Goal: Task Accomplishment & Management: Manage account settings

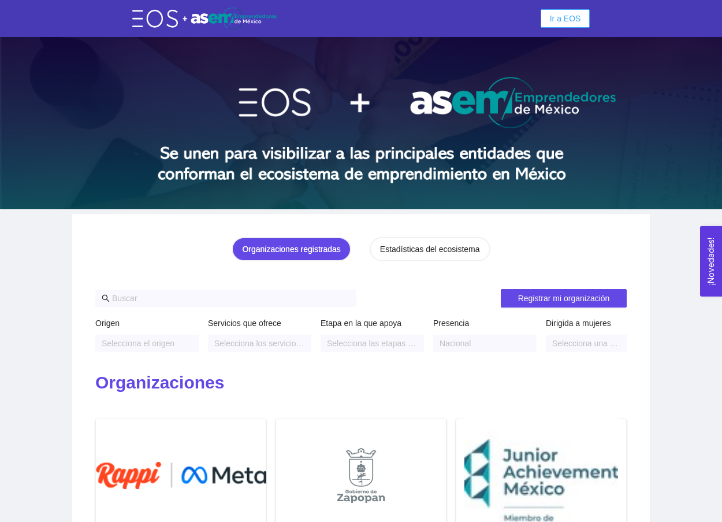
click at [563, 26] on button "Ir a EOS" at bounding box center [566, 18] width 50 height 18
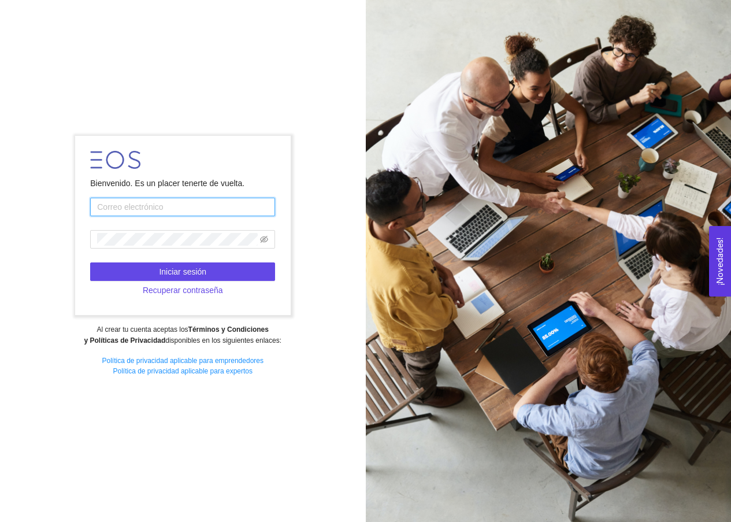
type input "[EMAIL_ADDRESS][DOMAIN_NAME]"
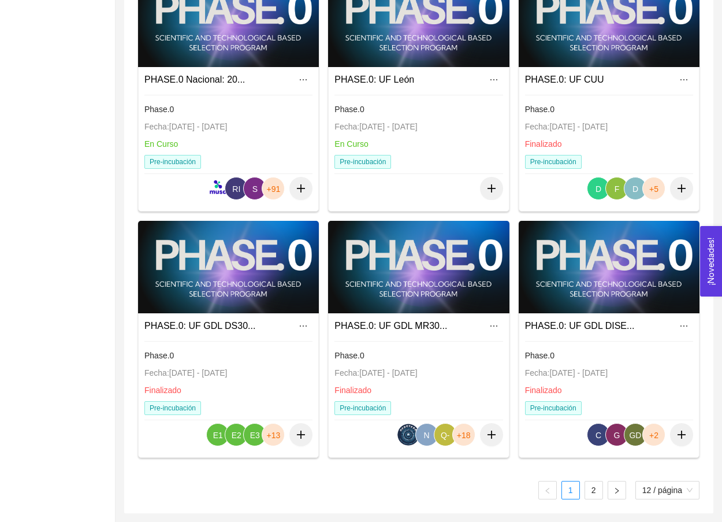
scroll to position [647, 0]
click at [602, 492] on ul "1 2 12 / página" at bounding box center [419, 490] width 562 height 18
click at [592, 490] on link "2" at bounding box center [593, 489] width 17 height 17
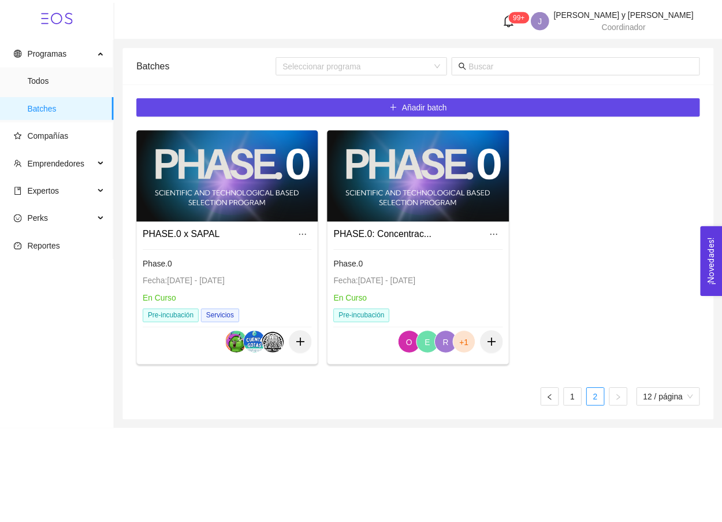
scroll to position [0, 0]
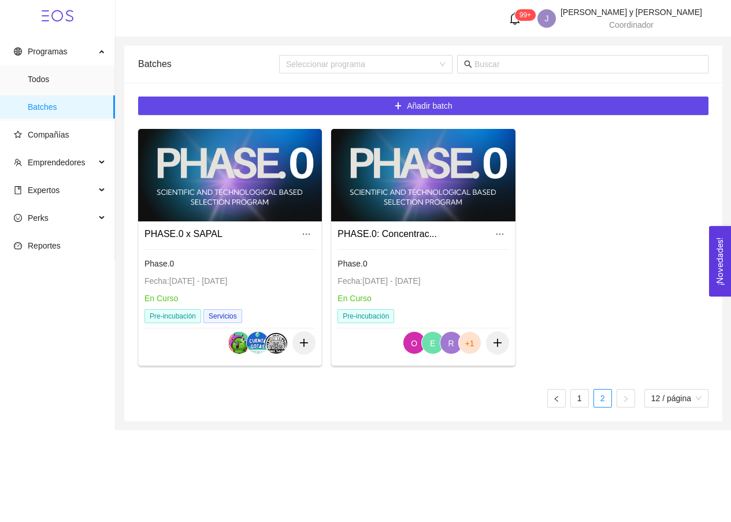
click at [437, 228] on div "PHASE.0: Concentrac..." at bounding box center [387, 234] width 99 height 14
click at [438, 216] on div at bounding box center [423, 175] width 184 height 92
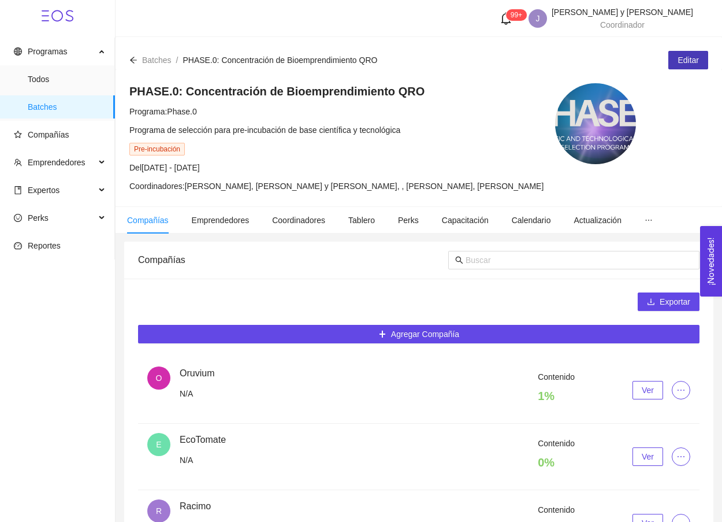
click at [691, 55] on span "Editar" at bounding box center [688, 60] width 21 height 13
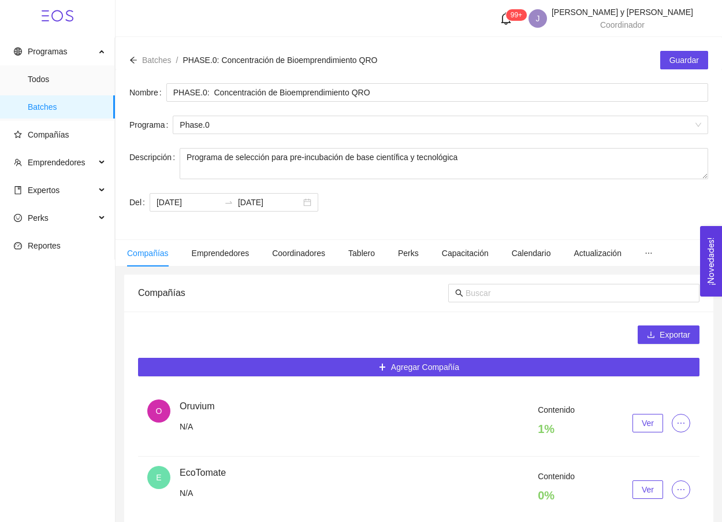
scroll to position [14, 0]
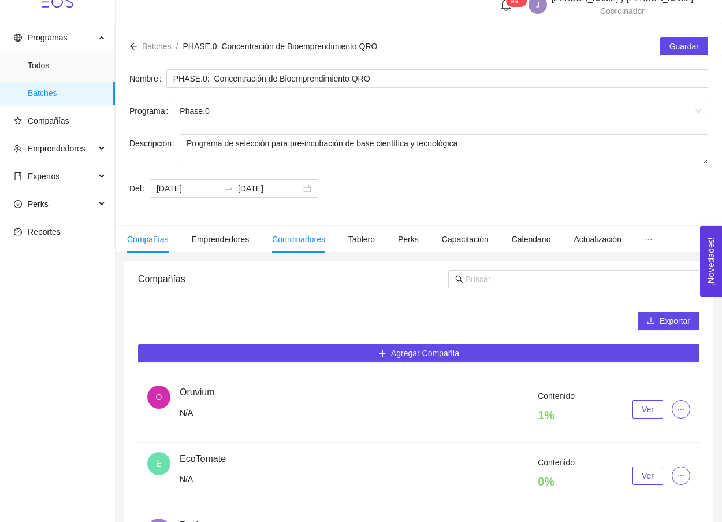
click at [300, 236] on span "Coordinadores" at bounding box center [298, 239] width 53 height 9
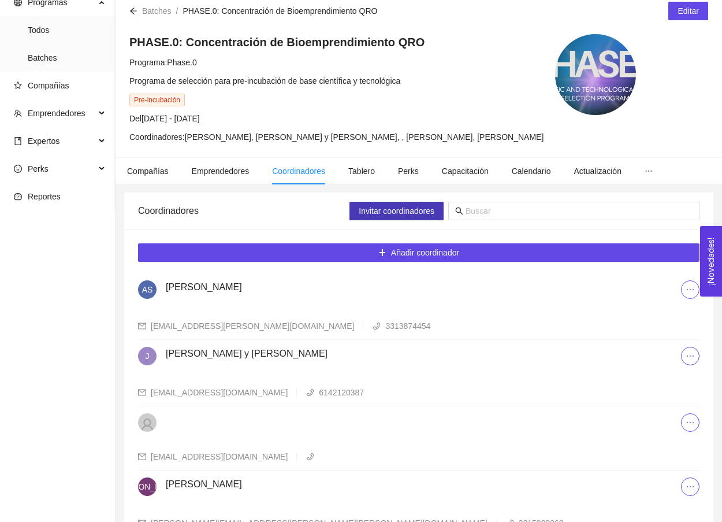
scroll to position [91, 0]
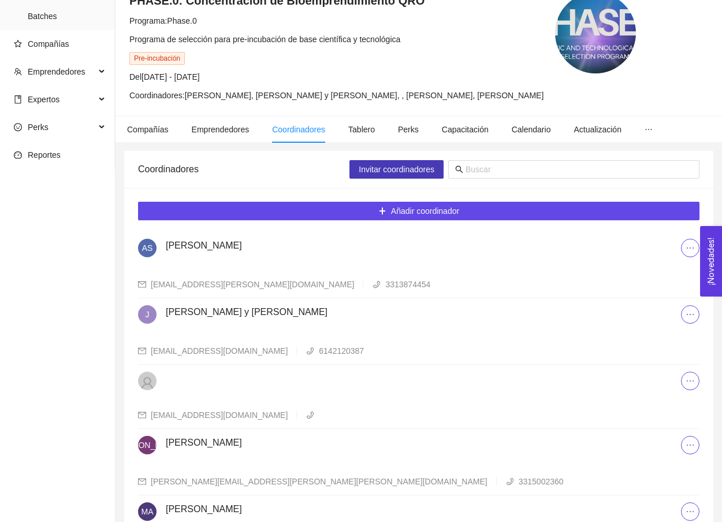
click at [381, 173] on button "Invitar coordinadores" at bounding box center [397, 169] width 94 height 18
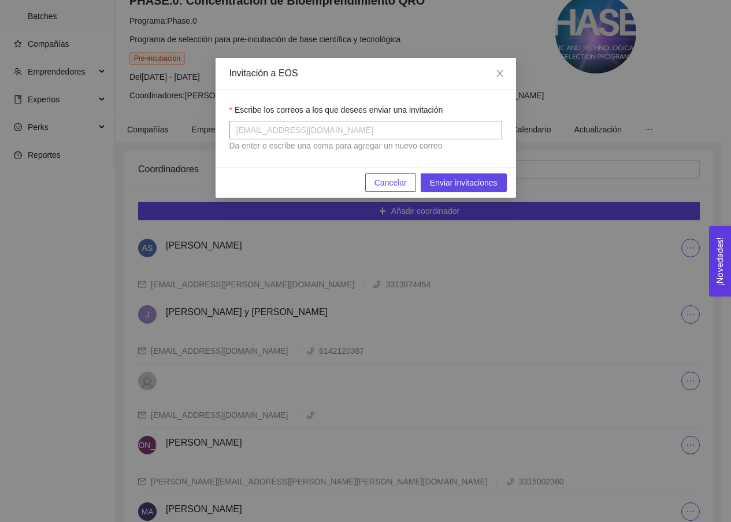
click at [429, 129] on div at bounding box center [365, 130] width 267 height 14
type input "d"
click at [392, 180] on span "Cancelar" at bounding box center [390, 182] width 32 height 13
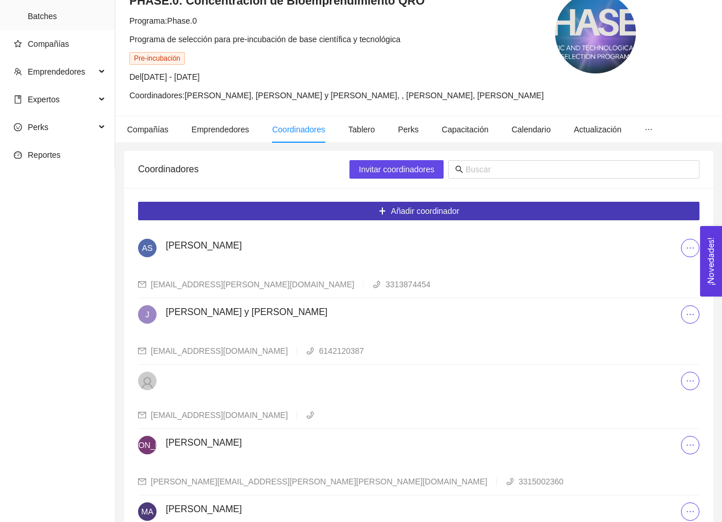
click at [436, 217] on span "Añadir coordinador" at bounding box center [425, 211] width 68 height 13
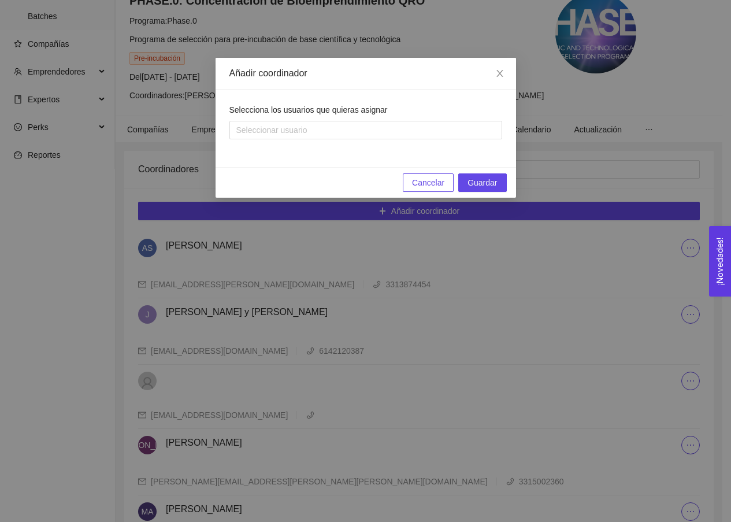
click at [424, 181] on span "Cancelar" at bounding box center [428, 182] width 32 height 13
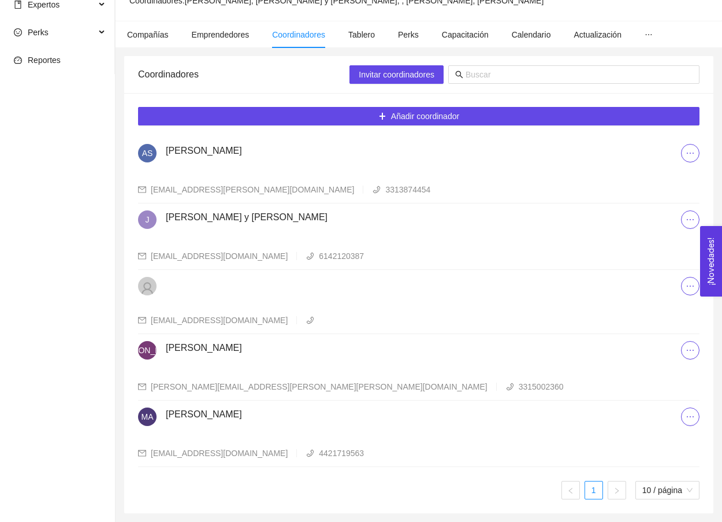
scroll to position [73, 0]
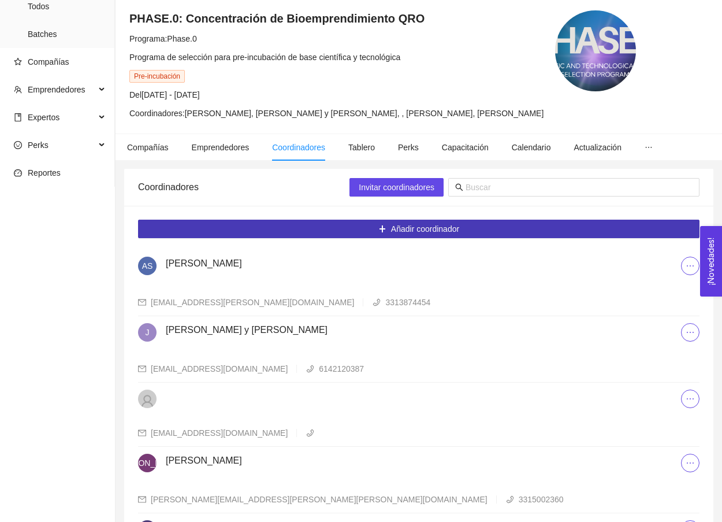
click at [402, 235] on span "Añadir coordinador" at bounding box center [425, 228] width 68 height 13
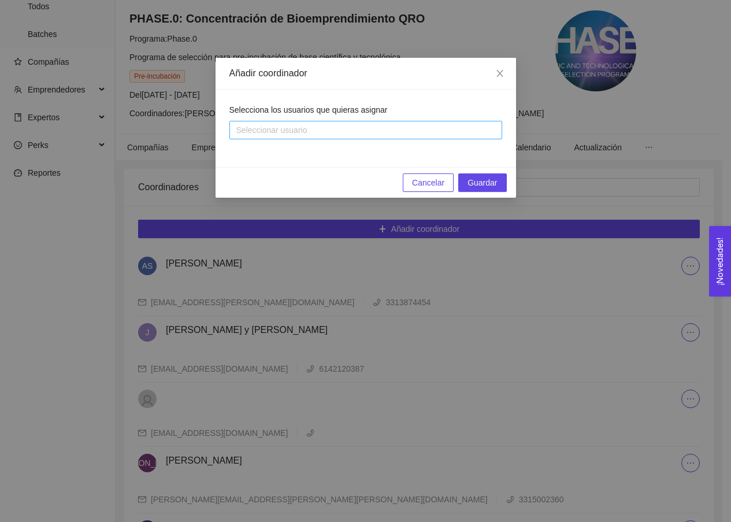
click at [358, 129] on div at bounding box center [359, 130] width 255 height 14
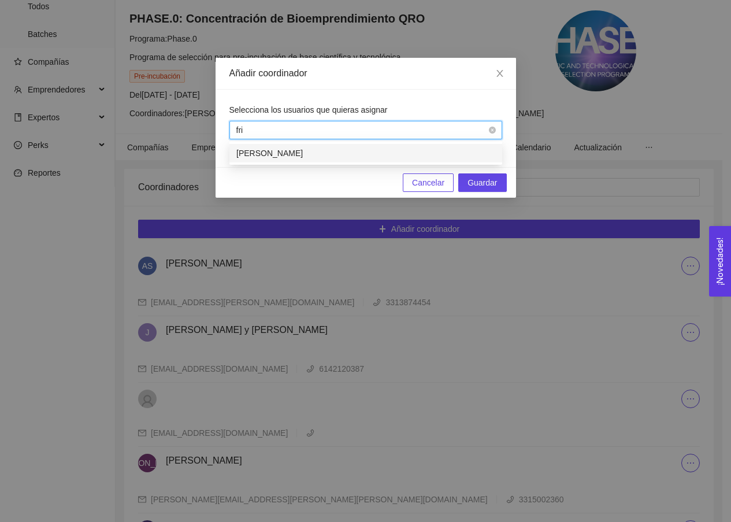
type input "frid"
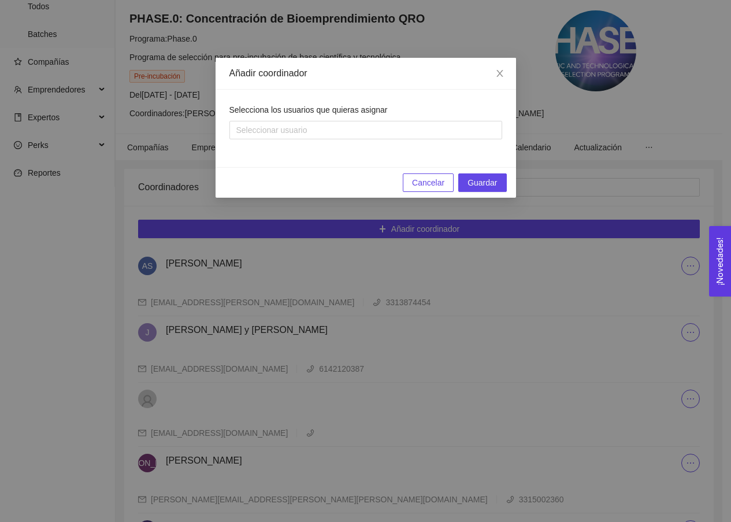
click at [444, 183] on span "Cancelar" at bounding box center [428, 182] width 32 height 13
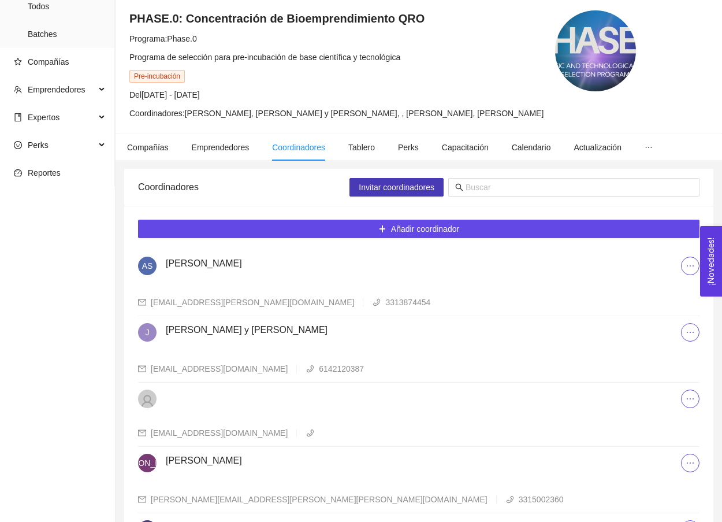
click at [405, 194] on span "Invitar coordinadores" at bounding box center [397, 187] width 76 height 13
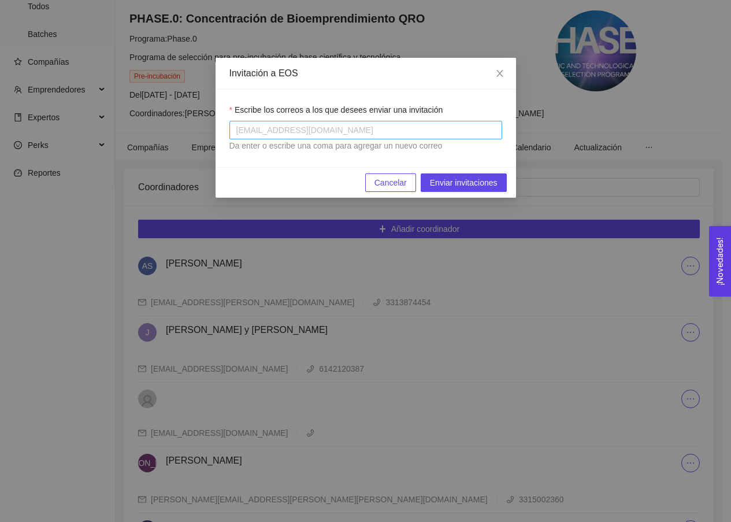
click at [340, 132] on div at bounding box center [365, 130] width 267 height 14
paste input "[EMAIL_ADDRESS][DOMAIN_NAME]"
type input "[EMAIL_ADDRESS][DOMAIN_NAME]"
click at [368, 143] on div "Da enter o escribe una coma para agregar un nuevo correo" at bounding box center [365, 145] width 273 height 13
click at [483, 180] on span "Enviar invitaciones" at bounding box center [464, 182] width 68 height 13
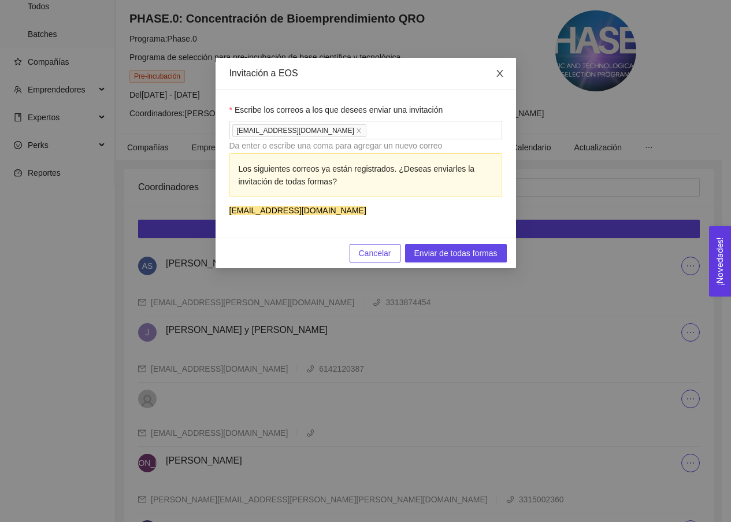
click at [495, 71] on icon "close" at bounding box center [499, 73] width 9 height 9
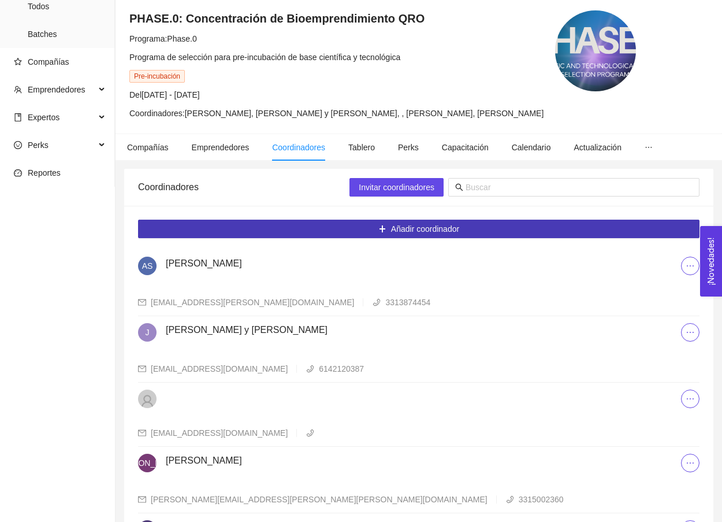
click at [392, 235] on span "Añadir coordinador" at bounding box center [425, 228] width 68 height 13
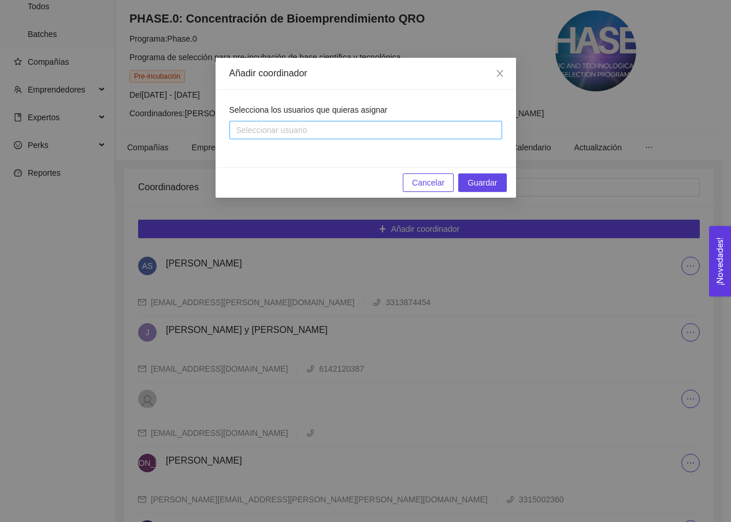
click at [310, 131] on div at bounding box center [359, 130] width 255 height 14
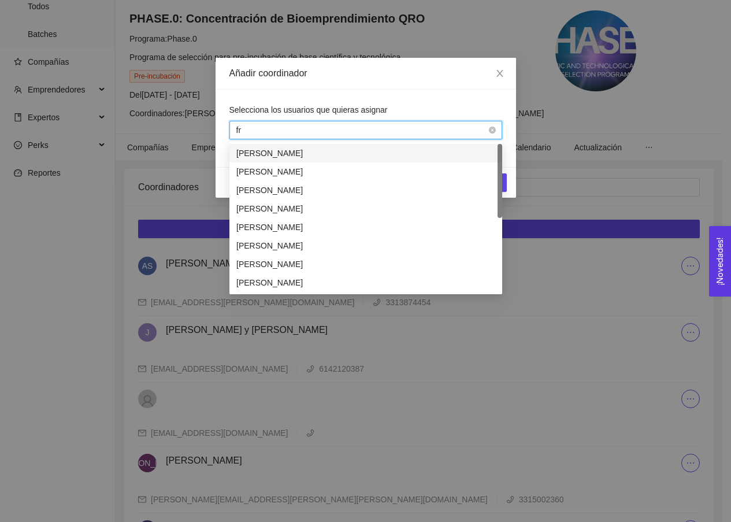
type input "f"
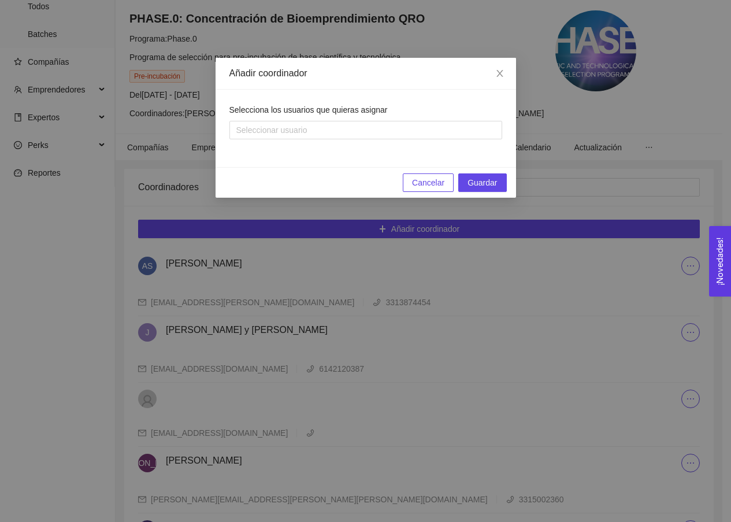
click at [468, 76] on div "Añadir coordinador" at bounding box center [365, 73] width 273 height 13
click at [494, 76] on span "Close" at bounding box center [500, 74] width 32 height 32
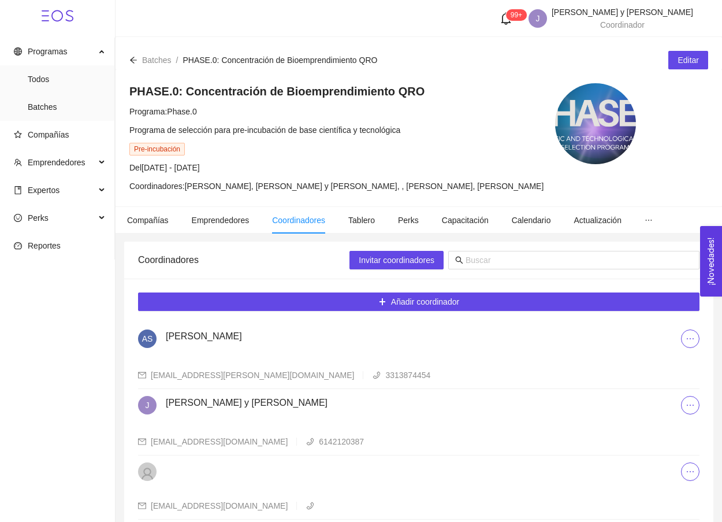
scroll to position [0, 0]
click at [512, 266] on input "text" at bounding box center [579, 260] width 227 height 13
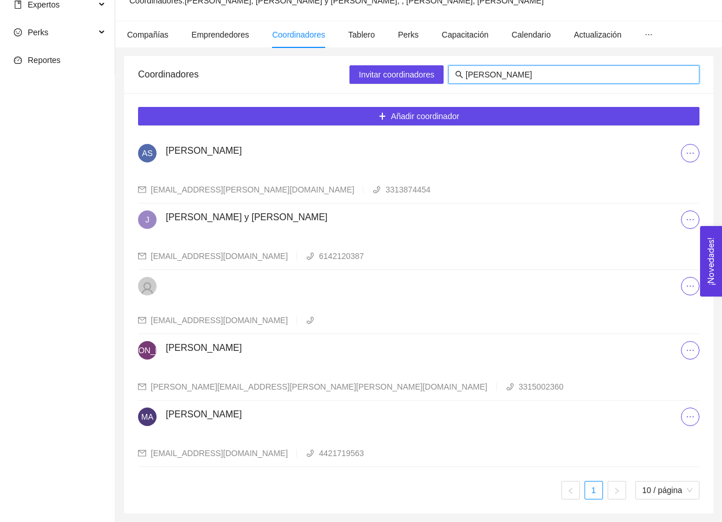
scroll to position [196, 0]
type input "[PERSON_NAME]"
click at [498, 87] on div "Invitar coordinadores [PERSON_NAME]" at bounding box center [525, 74] width 350 height 37
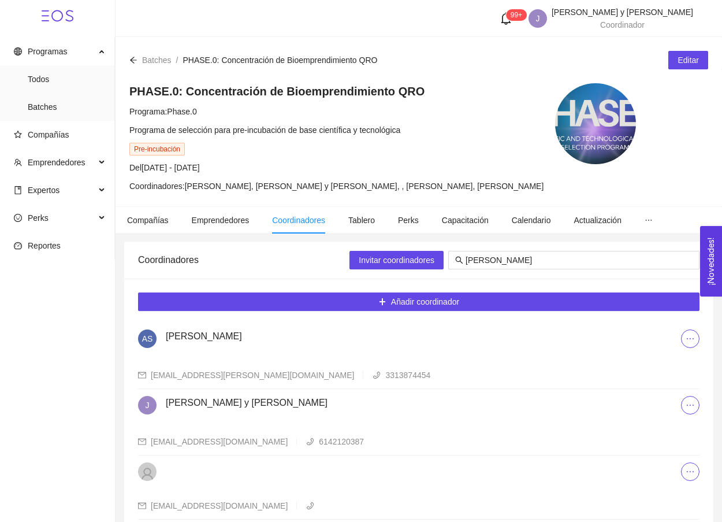
scroll to position [0, 0]
click at [83, 136] on span "Compañías" at bounding box center [60, 134] width 92 height 23
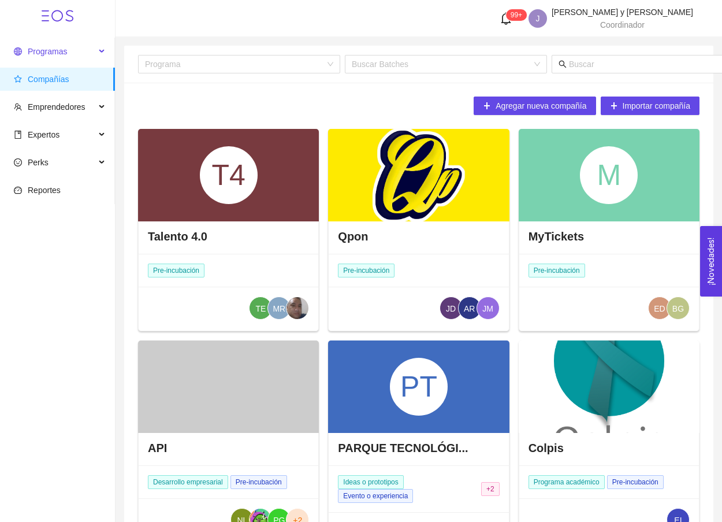
click at [59, 50] on span "Programas" at bounding box center [47, 51] width 39 height 9
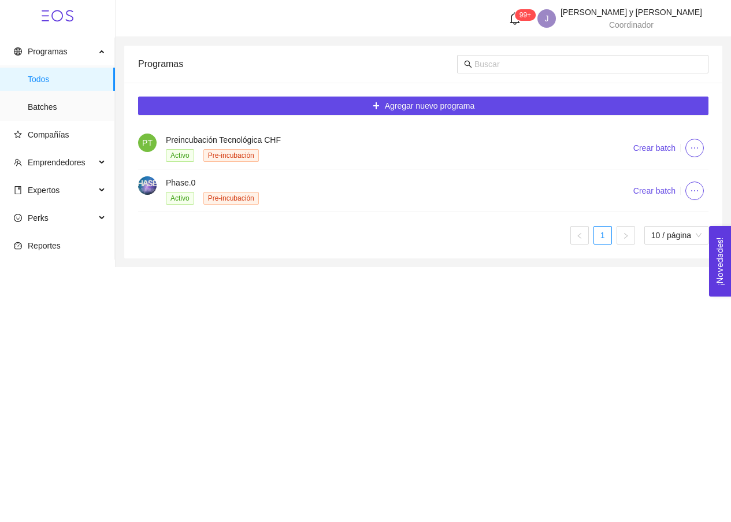
click at [354, 196] on div "Activo Pre-incubación" at bounding box center [385, 197] width 439 height 13
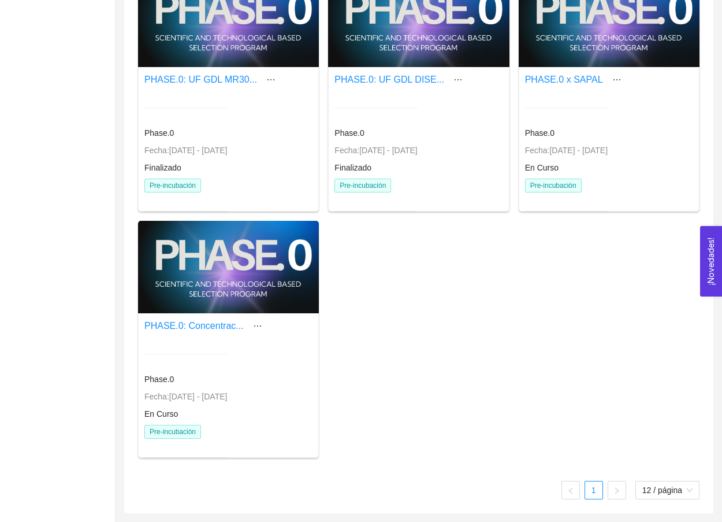
scroll to position [724, 0]
click at [237, 315] on div "PHASE.0: Concentrac... Phase.0 Fecha: [DATE] - [DATE] En Curso Pre-incubación" at bounding box center [229, 394] width 180 height 162
click at [242, 279] on div at bounding box center [228, 267] width 181 height 92
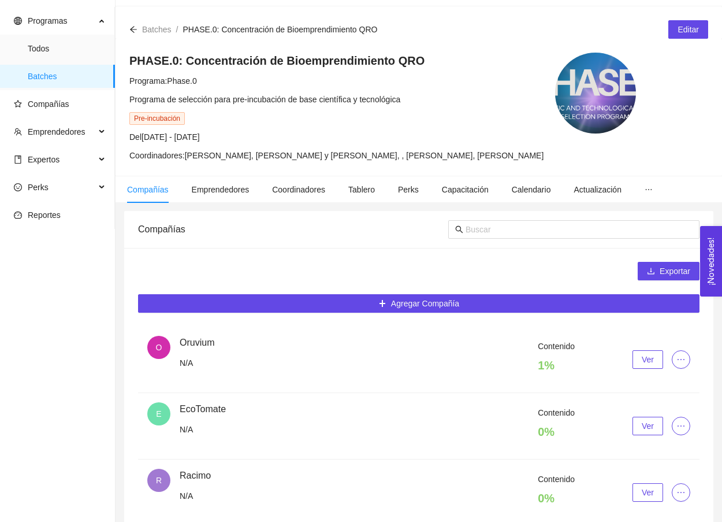
scroll to position [25, 0]
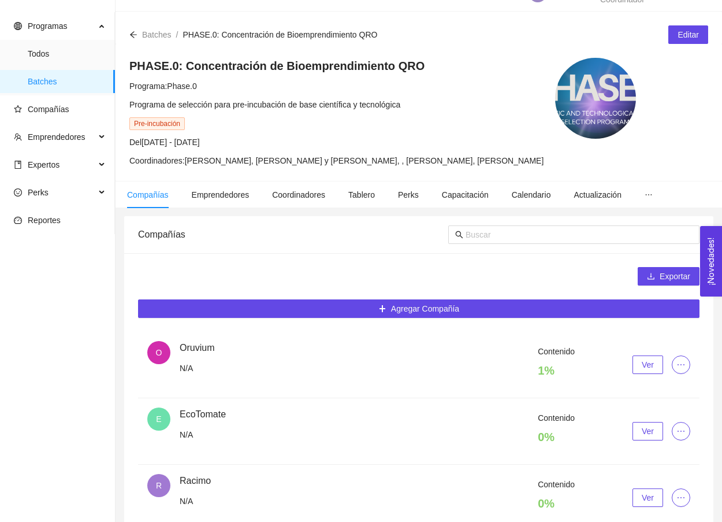
click at [639, 374] on button "Ver" at bounding box center [648, 364] width 31 height 18
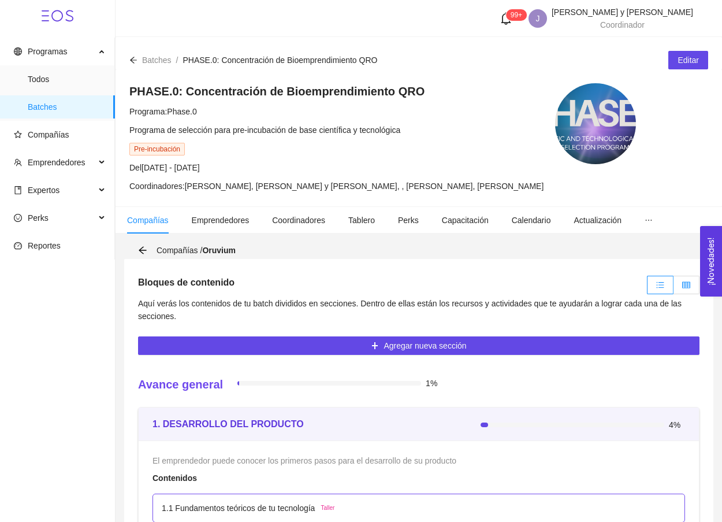
click at [681, 294] on label at bounding box center [687, 285] width 26 height 18
click at [674, 288] on input "radio" at bounding box center [674, 288] width 0 height 0
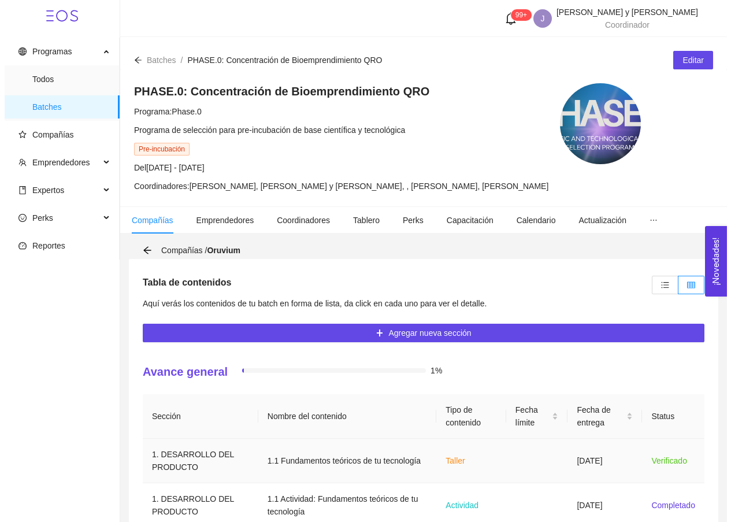
scroll to position [154, 0]
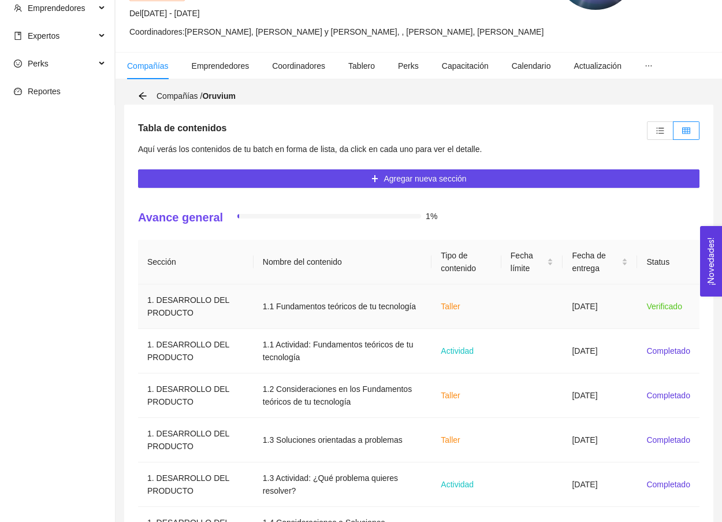
click at [581, 325] on td "[DATE]" at bounding box center [600, 306] width 75 height 44
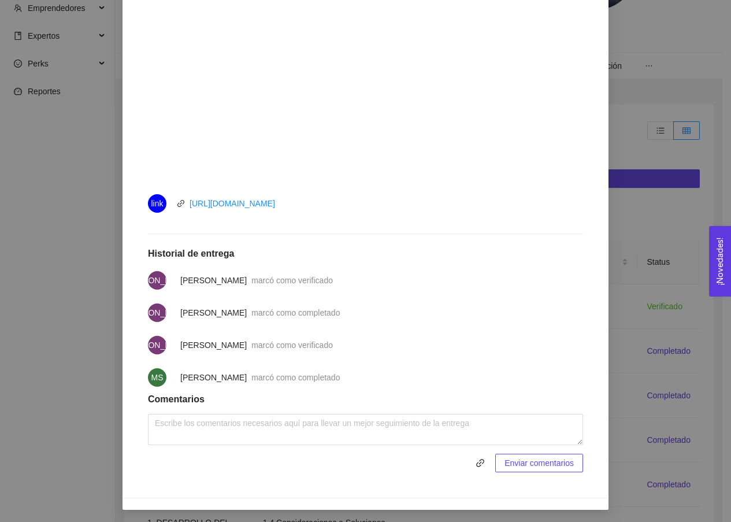
click at [635, 285] on div "1. DESARROLLO DEL PRODUCTO El emprendedor puede conocer los primeros pasos para…" at bounding box center [365, 261] width 731 height 522
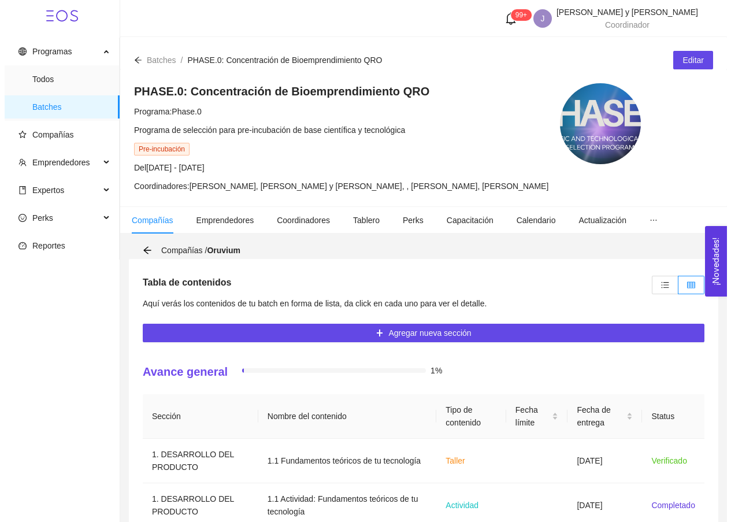
scroll to position [0, 0]
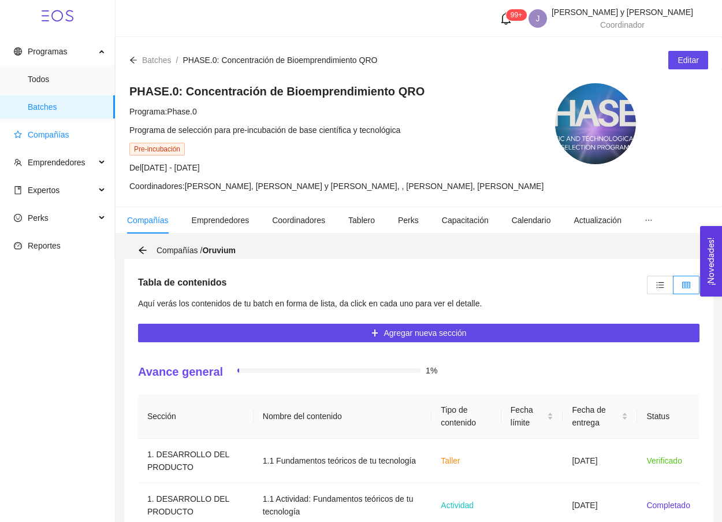
click at [62, 137] on span "Compañías" at bounding box center [49, 134] width 42 height 9
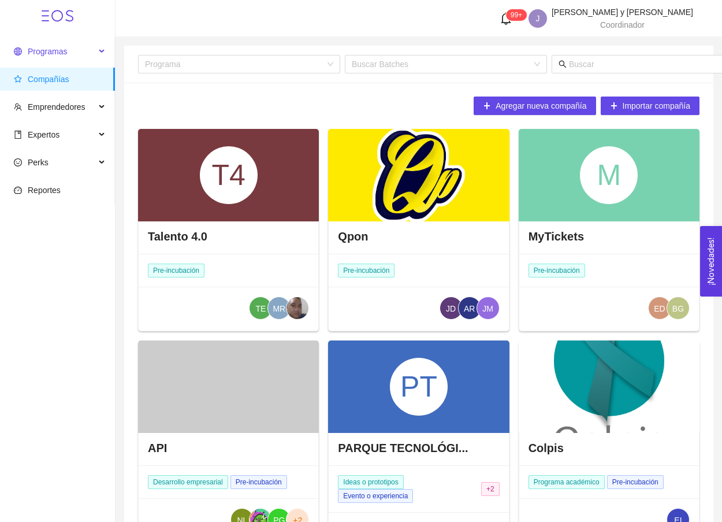
click at [68, 45] on span "Programas" at bounding box center [54, 51] width 81 height 23
